Goal: Task Accomplishment & Management: Use online tool/utility

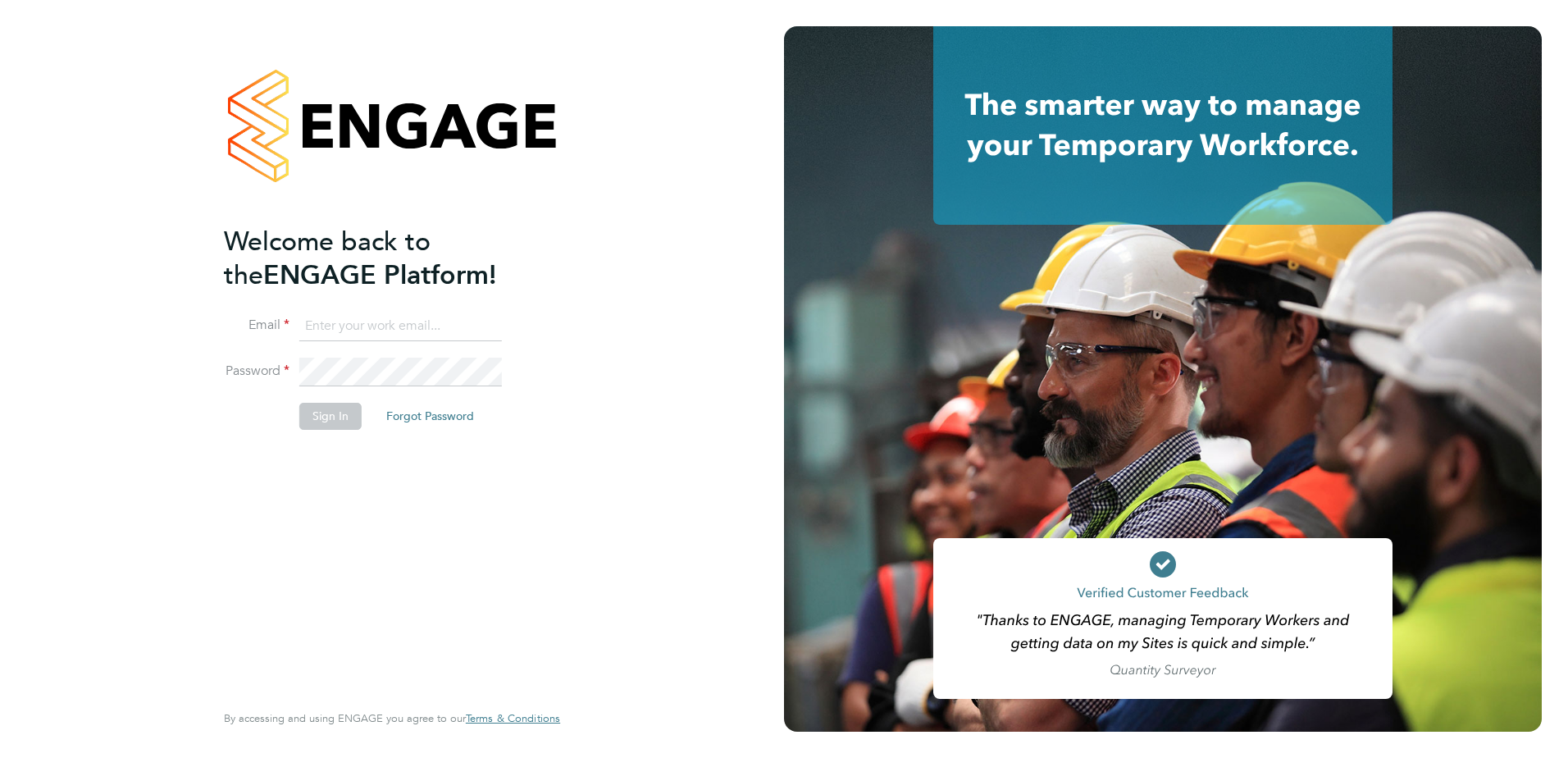
type input "[PERSON_NAME][EMAIL_ADDRESS][PERSON_NAME][DOMAIN_NAME]"
drag, startPoint x: 364, startPoint y: 556, endPoint x: 306, endPoint y: 448, distance: 122.6
click at [364, 555] on div "Welcome back to the ENGAGE Platform! Email gurraj.singh@vistry.co.uk Password S…" at bounding box center [384, 461] width 320 height 472
click at [320, 426] on button "Sign In" at bounding box center [330, 415] width 62 height 27
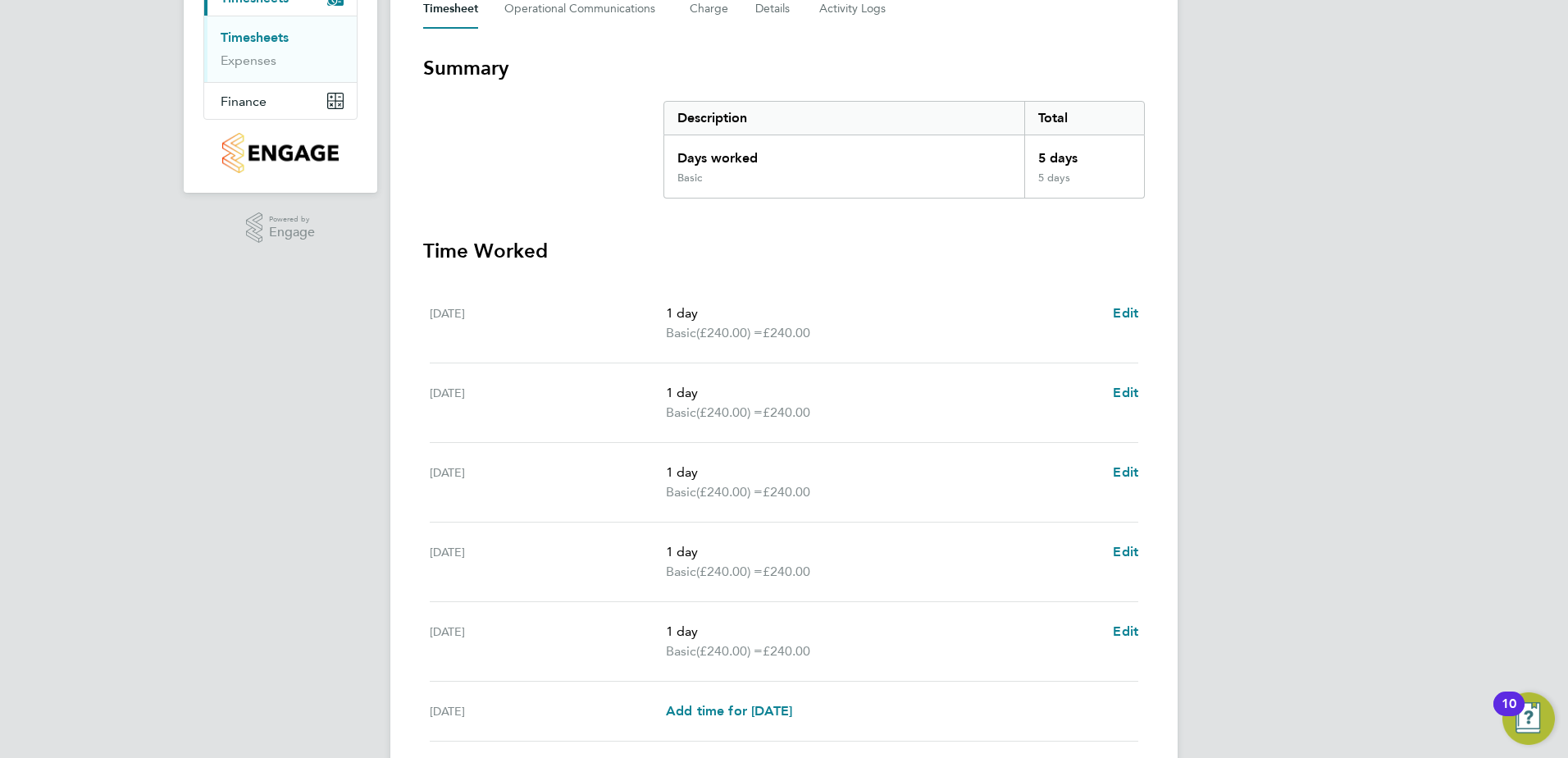
scroll to position [441, 0]
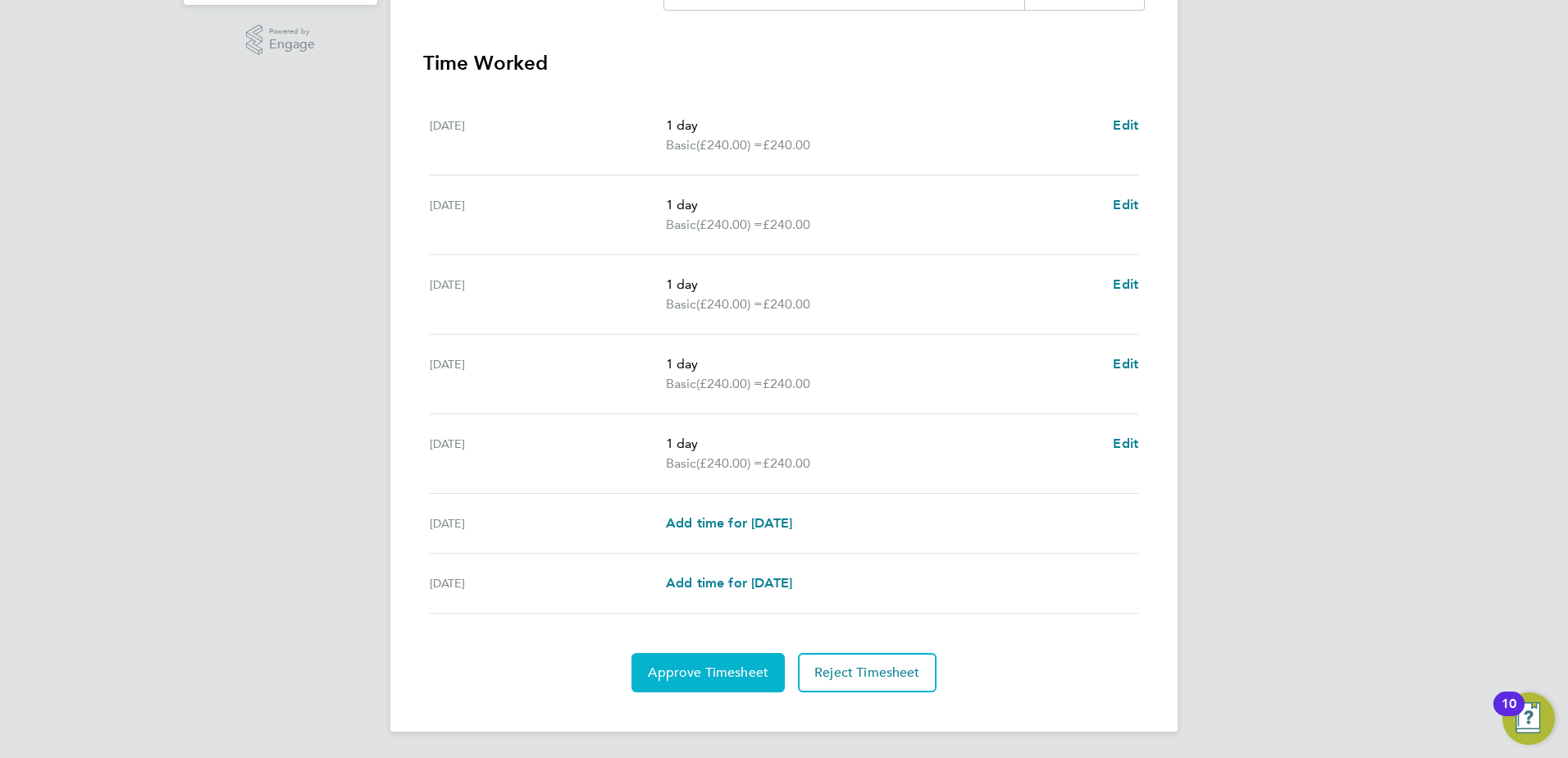
click at [690, 670] on span "Approve Timesheet" at bounding box center [708, 672] width 121 height 17
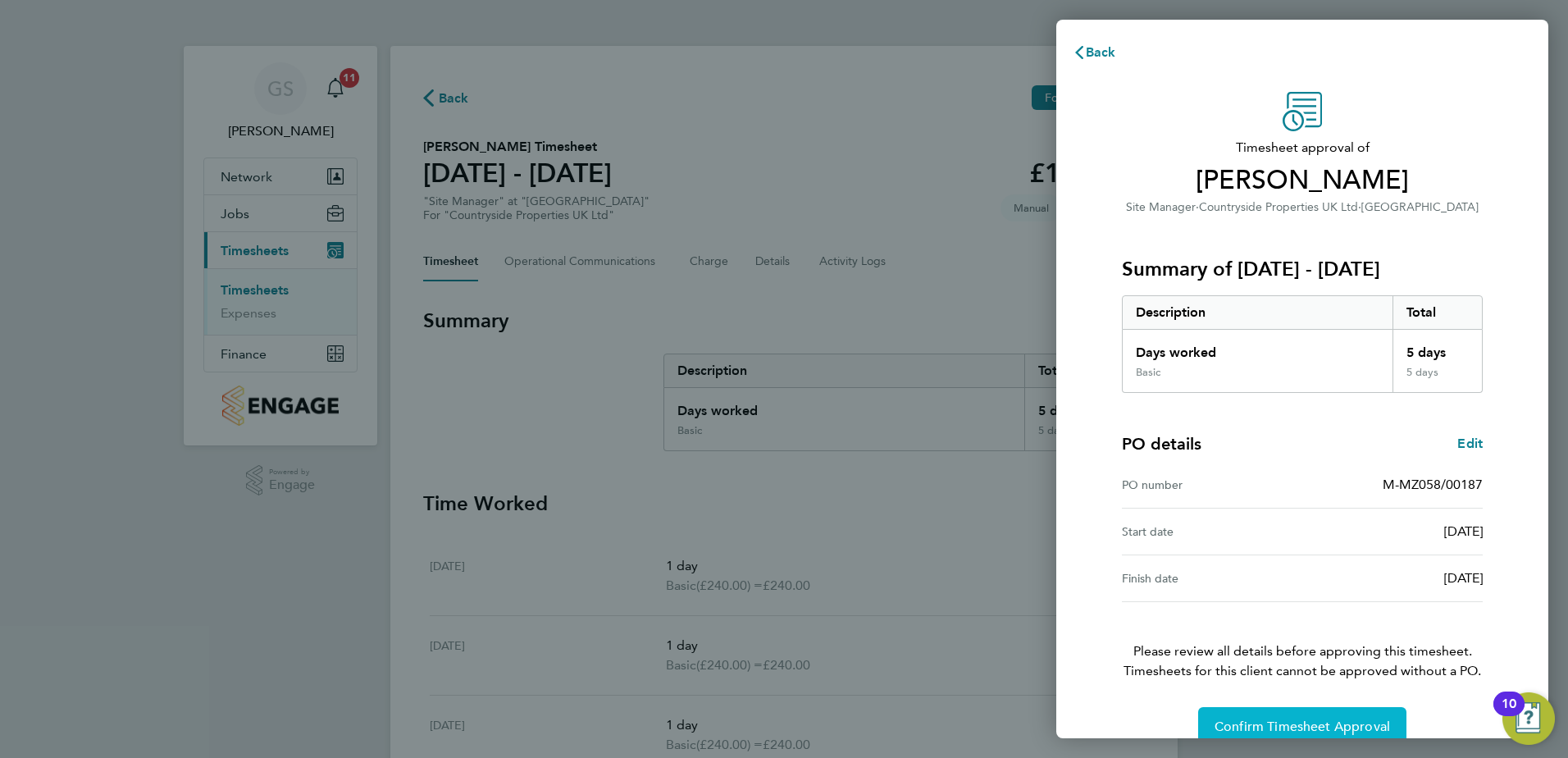
click at [1319, 735] on button "Confirm Timesheet Approval" at bounding box center [1301, 726] width 208 height 40
